Goal: Use online tool/utility: Use online tool/utility

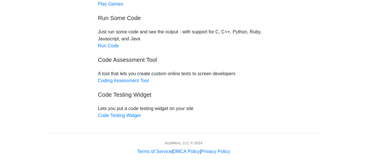
scroll to position [70, 0]
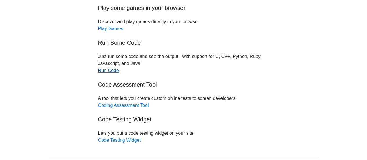
click at [111, 69] on link "Run Code" at bounding box center [108, 70] width 21 height 5
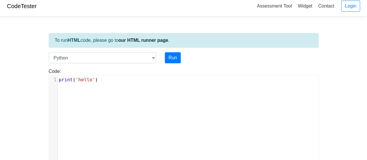
scroll to position [5, 0]
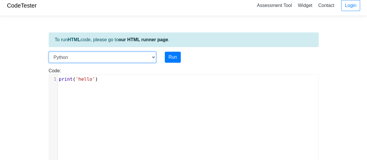
click at [152, 55] on select "C C++ Go Java Javascript Python Ruby" at bounding box center [102, 57] width 107 height 11
select select "c"
click at [49, 52] on select "C C++ Go Java Javascript Python Ruby" at bounding box center [102, 57] width 107 height 11
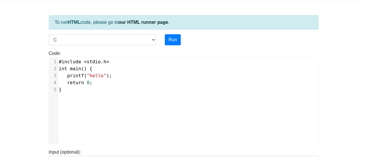
scroll to position [2, 0]
type textarea "#include <stdio.h> int main() { printf("hello"); return 0; }"
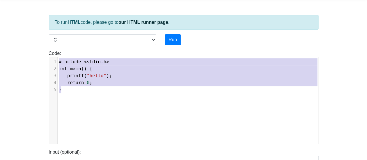
drag, startPoint x: 99, startPoint y: 87, endPoint x: 42, endPoint y: 50, distance: 67.4
click at [42, 50] on body "CodeTester Assessment Tool Widget Contact Login To run HTML code, please go to …" at bounding box center [183, 133] width 367 height 310
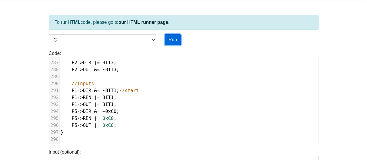
click at [175, 41] on button "Run" at bounding box center [173, 39] width 16 height 11
type input "[URL][DOMAIN_NAME]"
type textarea "Submission status: Compilation Error Compile Output: main.c:1:10: fatal error: …"
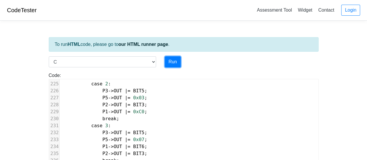
scroll to position [0, 0]
